Goal: Check status: Check status

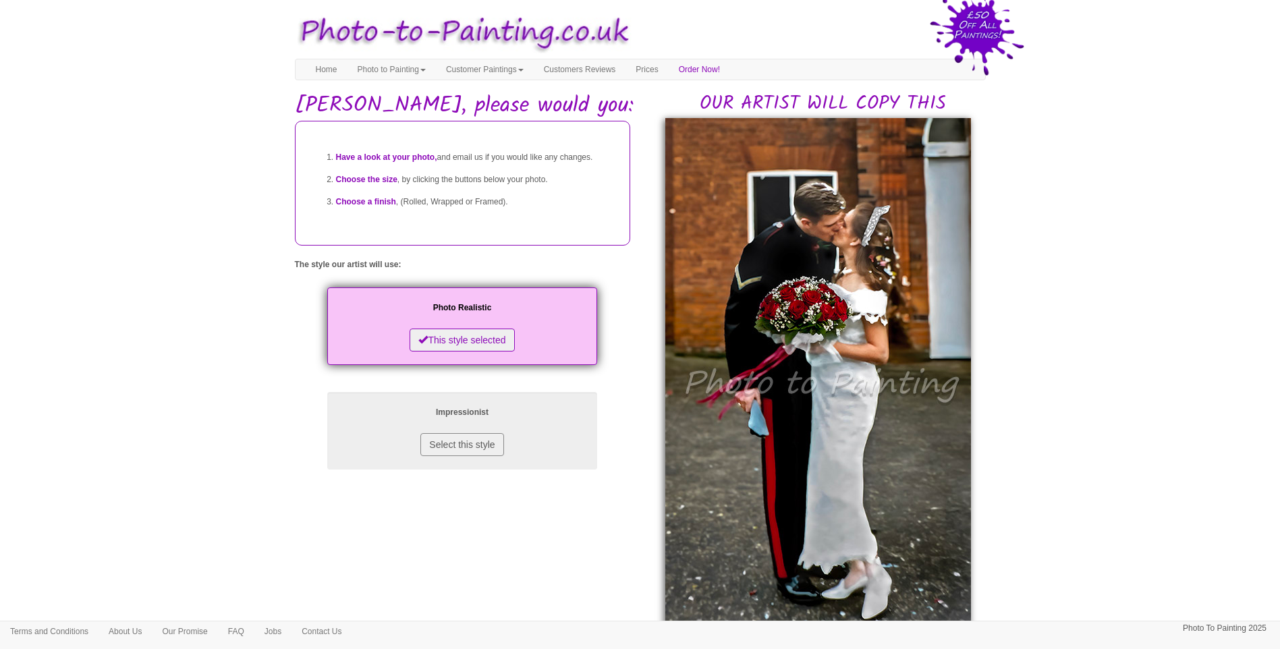
click at [1086, 328] on body "Your painting - risk free Toggle navigation Menu Home Photo to Painting Photo t…" at bounding box center [640, 626] width 1280 height 1238
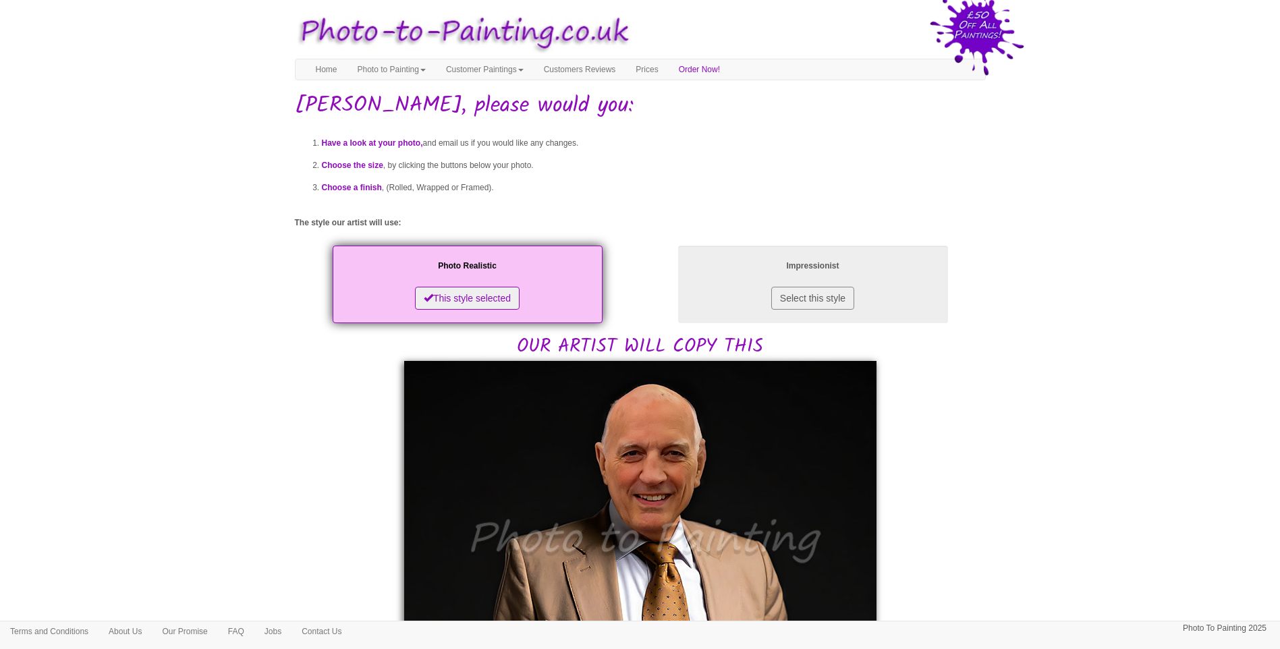
click at [1087, 481] on body "Your painting - risk free Toggle navigation Menu Home Photo to Painting Photo t…" at bounding box center [640, 661] width 1280 height 1308
drag, startPoint x: 1084, startPoint y: 423, endPoint x: 1066, endPoint y: 425, distance: 18.3
click at [1084, 423] on body "Your painting - risk free Toggle navigation Menu Home Photo to Painting Photo t…" at bounding box center [640, 661] width 1280 height 1308
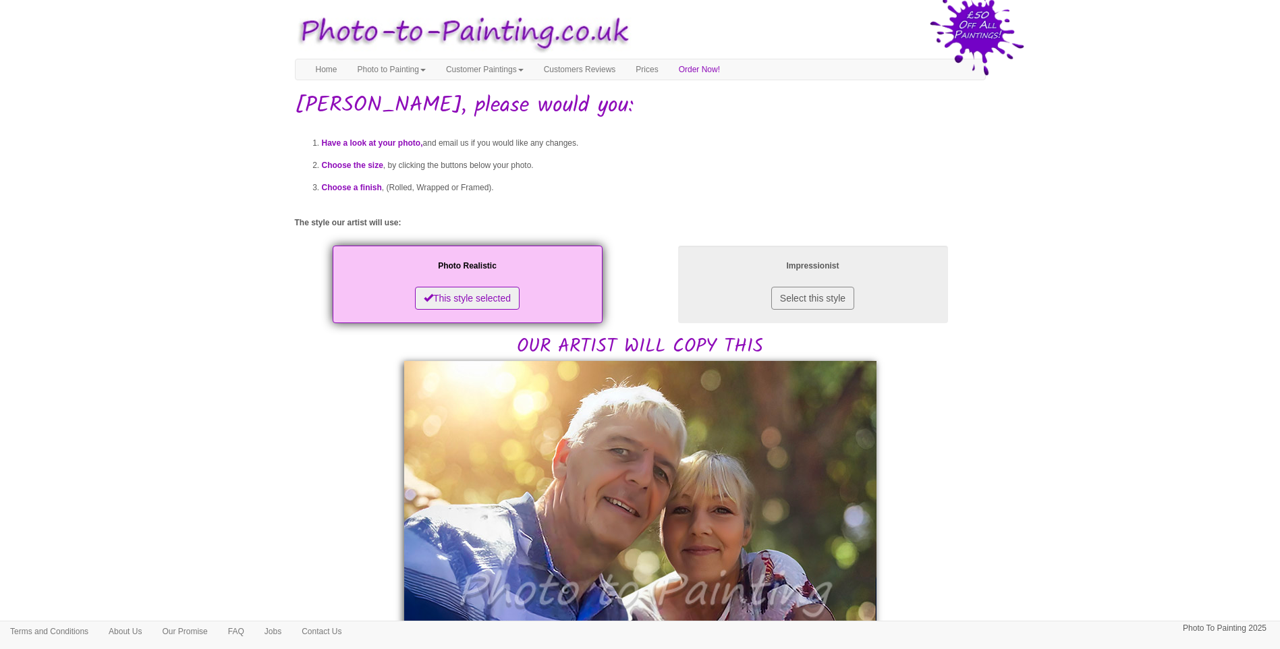
click at [273, 405] on body "Your painting - risk free Toggle navigation Menu Home Photo to Painting Photo t…" at bounding box center [640, 660] width 1280 height 1307
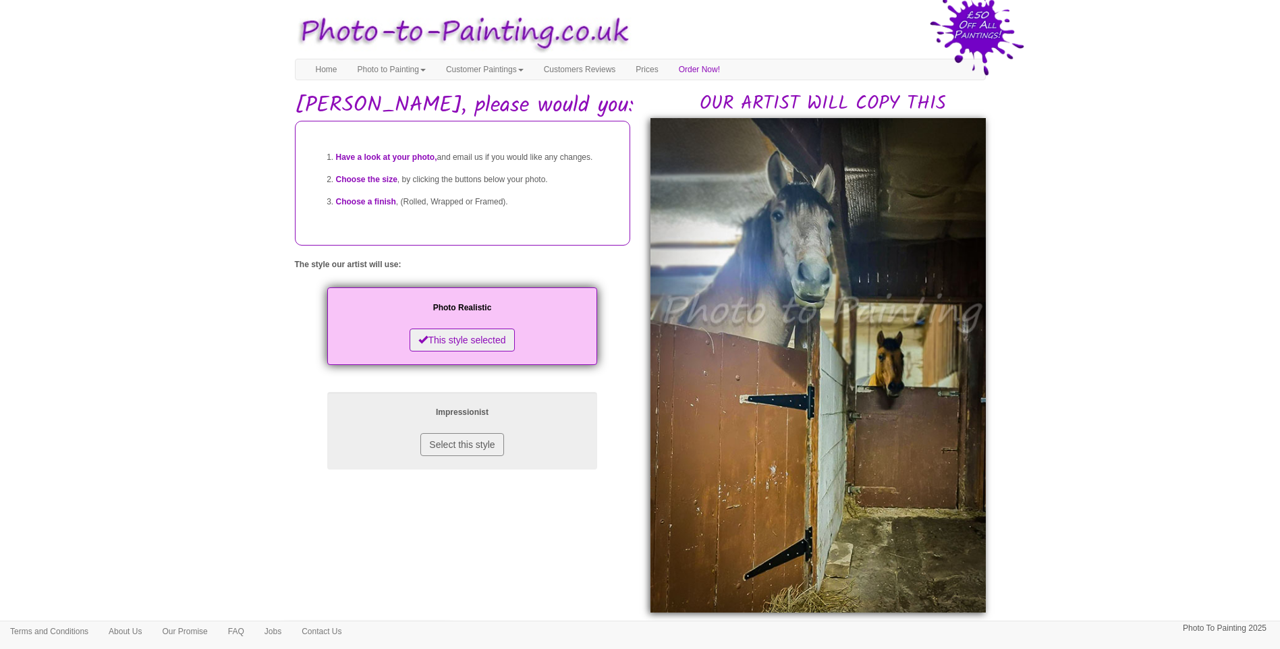
click at [1215, 510] on body "Your painting - risk free Toggle navigation Menu Home Photo to Painting Photo t…" at bounding box center [640, 603] width 1280 height 1193
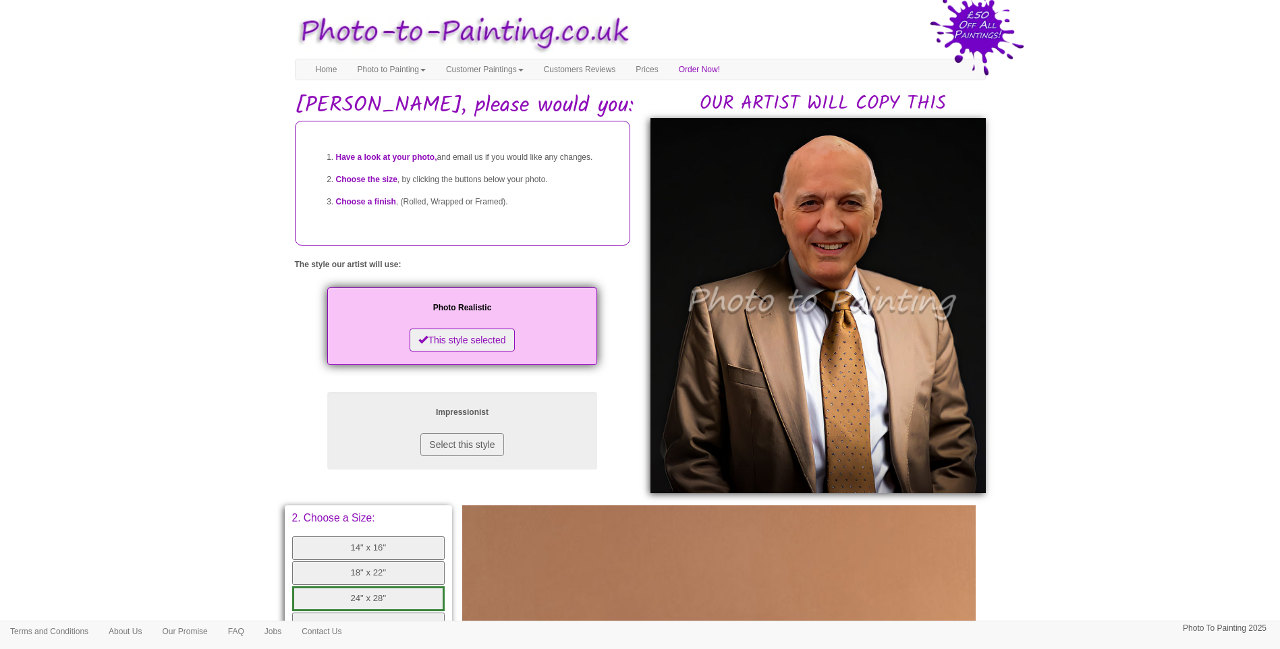
drag, startPoint x: 1128, startPoint y: 535, endPoint x: 1119, endPoint y: 533, distance: 9.0
click at [1128, 535] on body "Your painting - risk free Toggle navigation Menu Home Photo to Painting Photo t…" at bounding box center [640, 544] width 1280 height 1074
